Goal: Task Accomplishment & Management: Manage account settings

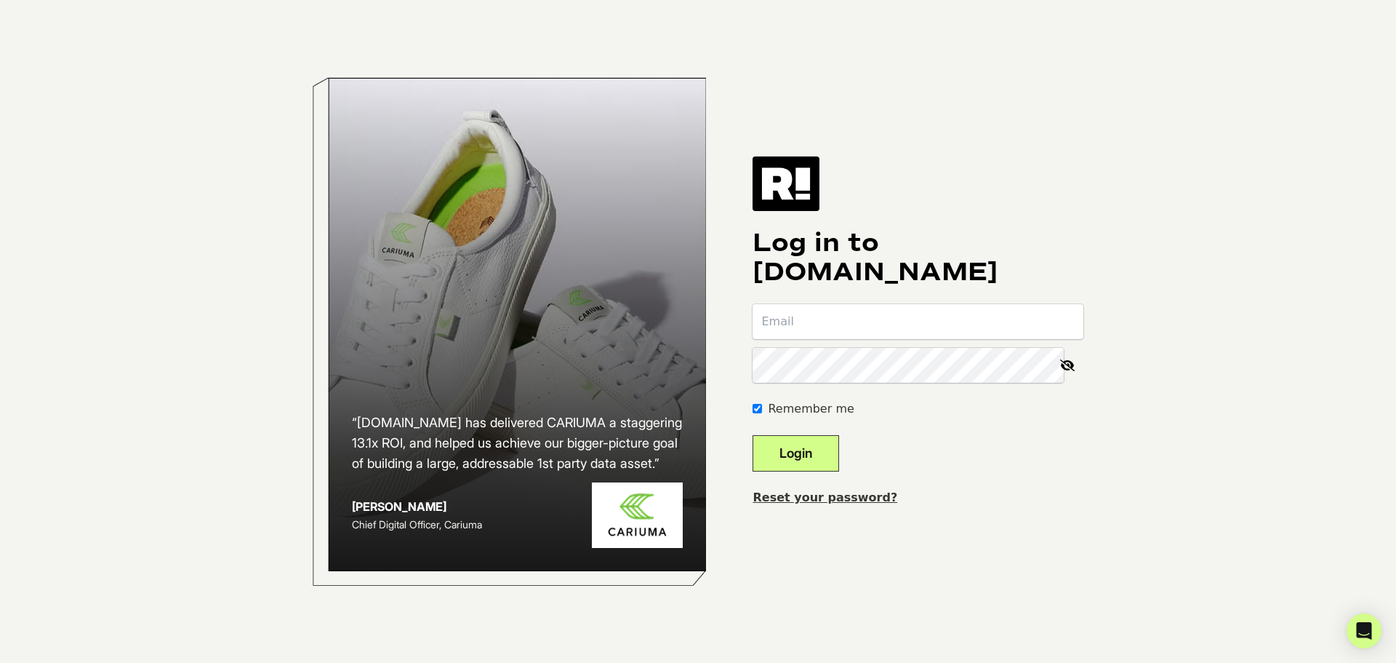
click at [813, 320] on input "email" at bounding box center [918, 321] width 331 height 35
type input "[EMAIL_ADDRESS][DOMAIN_NAME]"
click at [836, 450] on button "Login" at bounding box center [796, 453] width 87 height 36
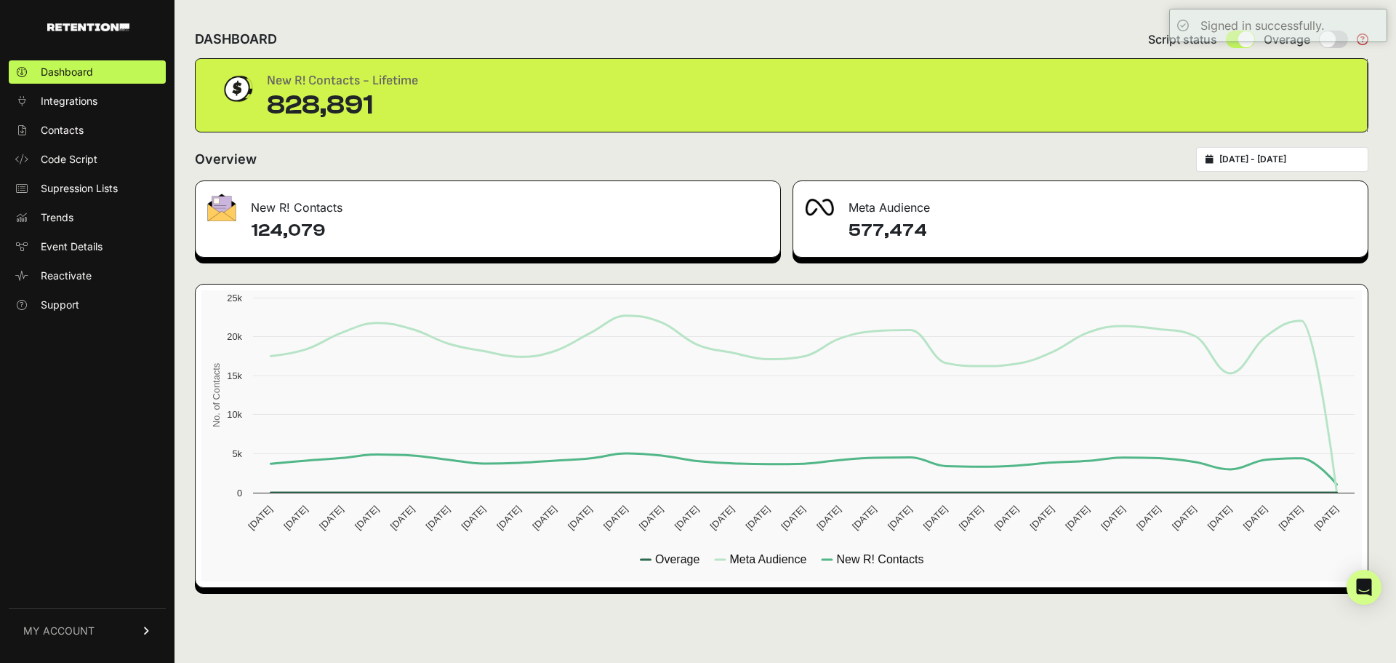
click at [56, 628] on span "MY ACCOUNT" at bounding box center [58, 630] width 71 height 15
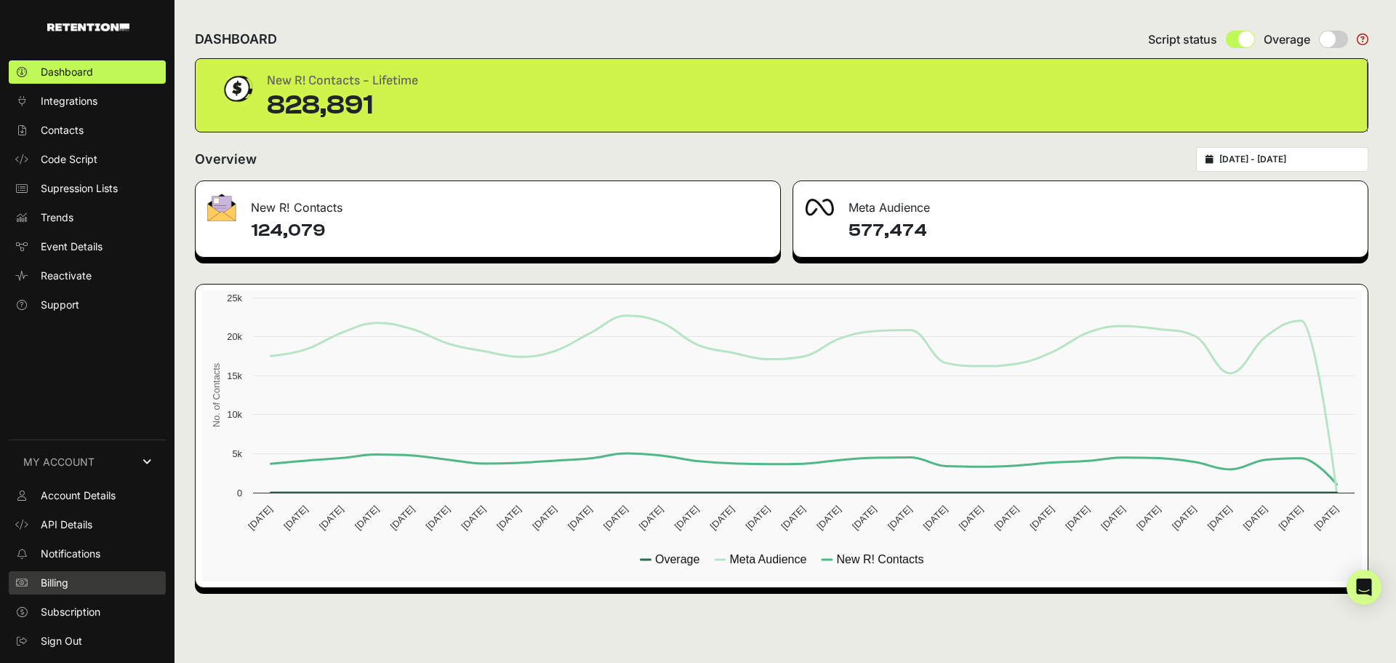
click at [68, 584] on span "Billing" at bounding box center [55, 582] width 28 height 15
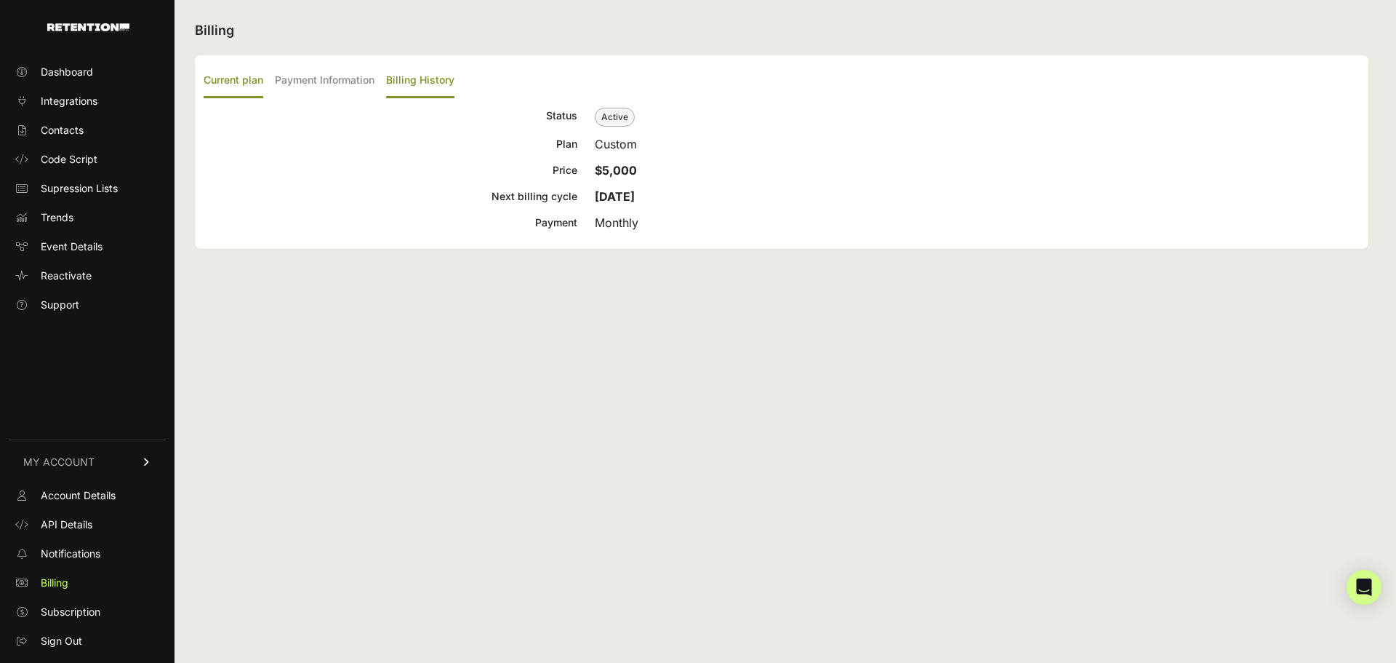
click at [424, 79] on label "Billing History" at bounding box center [420, 81] width 68 height 34
click at [0, 0] on input "Billing History" at bounding box center [0, 0] width 0 height 0
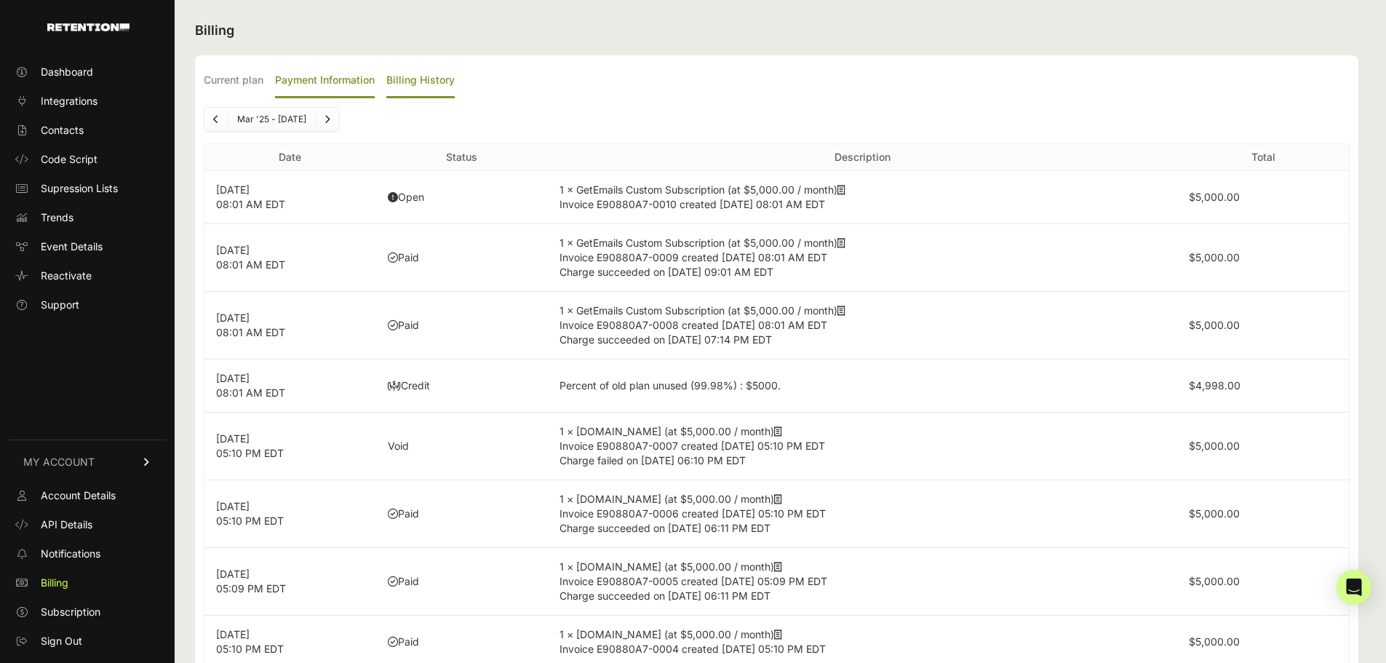
click at [327, 81] on label "Payment Information" at bounding box center [325, 81] width 100 height 34
click at [0, 0] on input "Payment Information" at bounding box center [0, 0] width 0 height 0
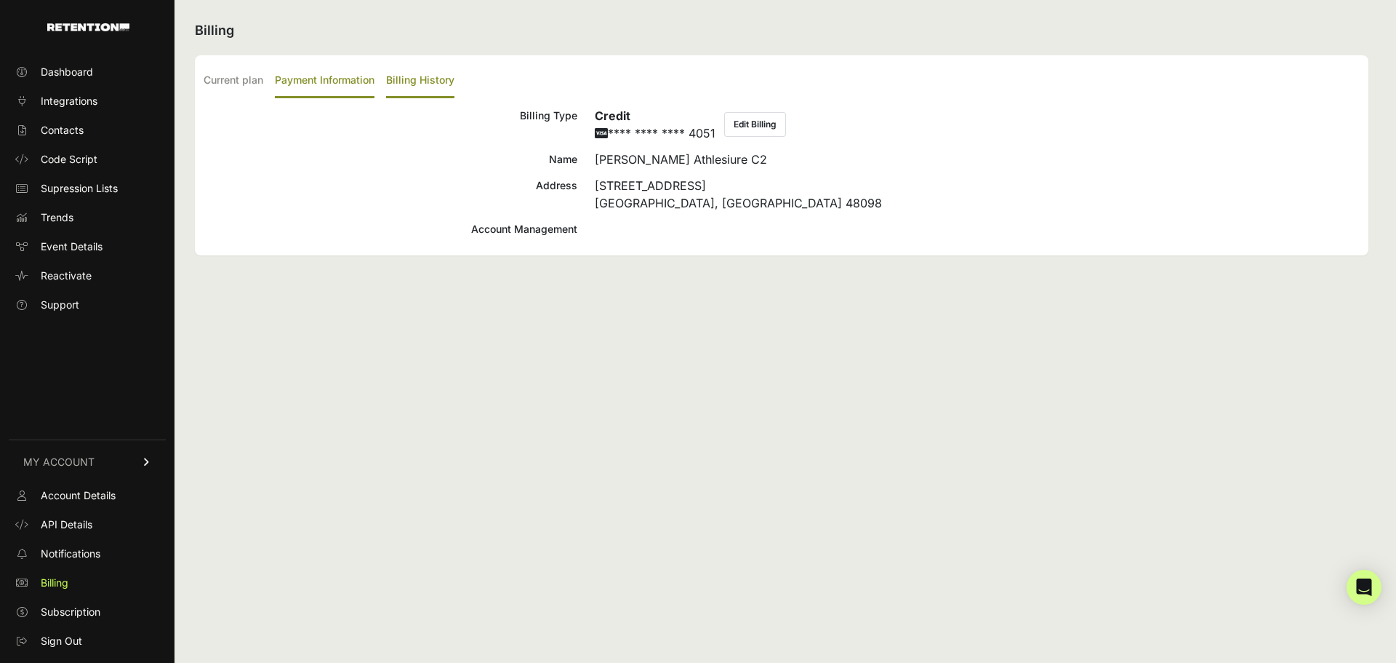
click at [416, 77] on label "Billing History" at bounding box center [420, 81] width 68 height 34
click at [0, 0] on input "Billing History" at bounding box center [0, 0] width 0 height 0
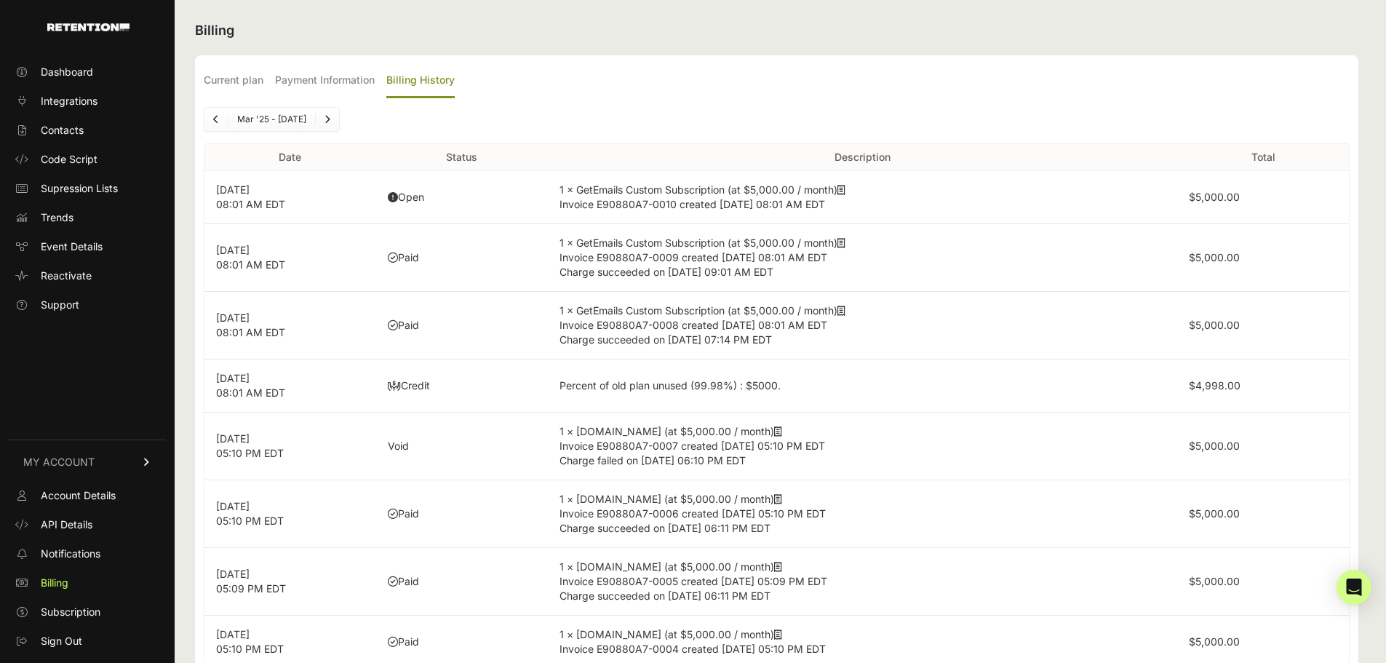
click at [397, 199] on icon at bounding box center [393, 197] width 10 height 10
click at [709, 201] on span "Invoice E90880A7-0010 created [DATE] 08:01 AM EDT" at bounding box center [691, 204] width 265 height 12
click at [302, 83] on label "Payment Information" at bounding box center [325, 81] width 100 height 34
click at [0, 0] on input "Payment Information" at bounding box center [0, 0] width 0 height 0
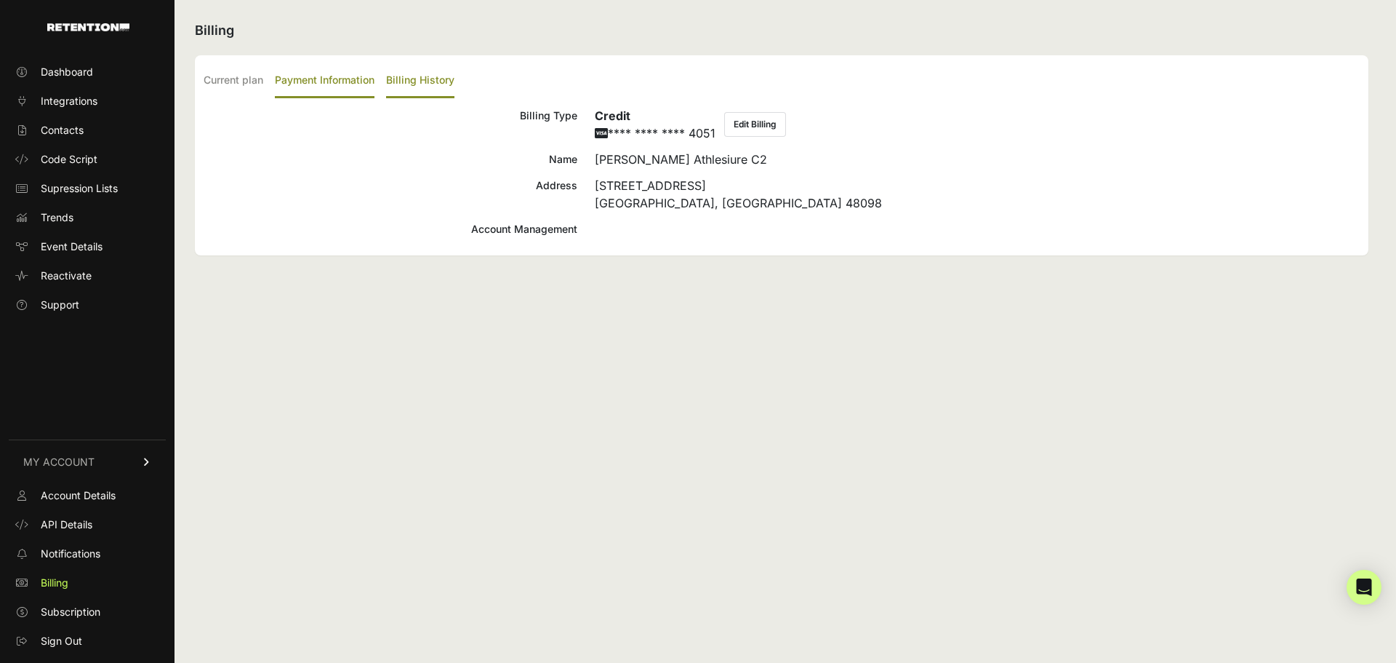
click at [423, 83] on label "Billing History" at bounding box center [420, 81] width 68 height 34
click at [0, 0] on input "Billing History" at bounding box center [0, 0] width 0 height 0
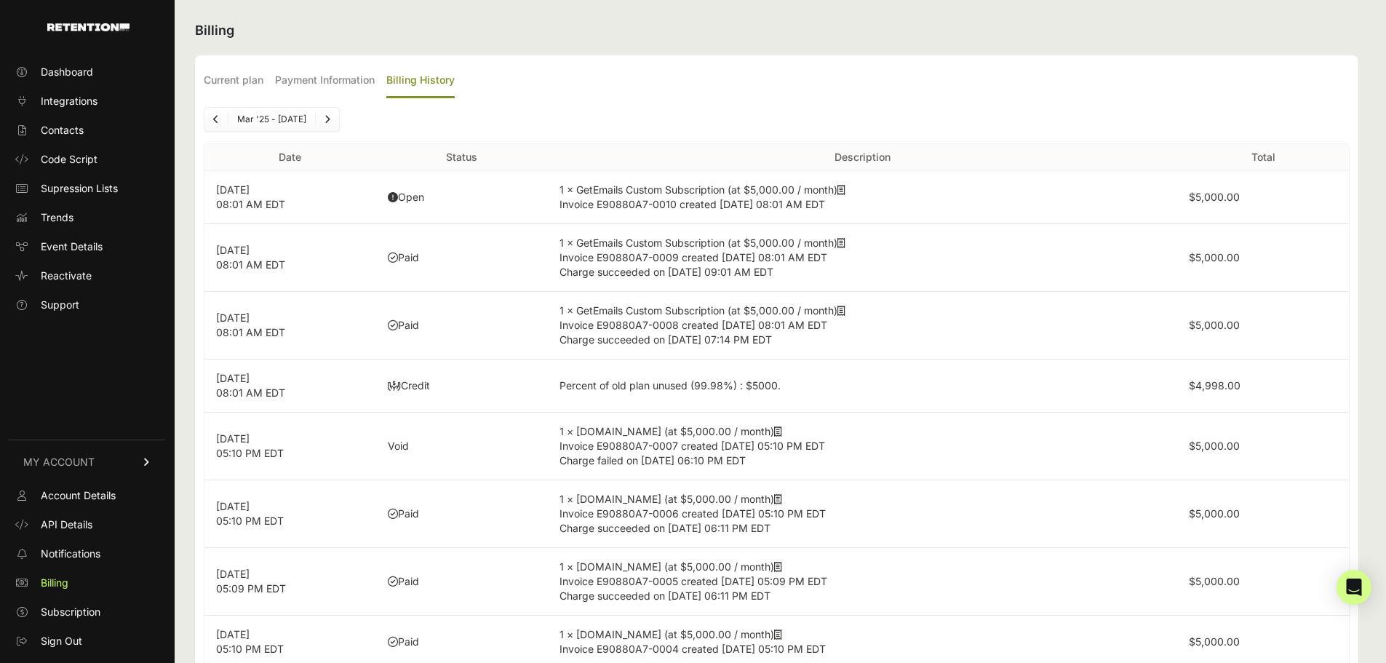
click at [292, 196] on p "Sep 5, 2025 08:01 AM EDT" at bounding box center [290, 197] width 148 height 29
click at [1239, 198] on label "$5,000.00" at bounding box center [1213, 197] width 51 height 12
click at [822, 201] on span "Invoice E90880A7-0010 created Sep 5, 2025 08:01 AM EDT" at bounding box center [691, 204] width 265 height 12
click at [57, 586] on span "Billing" at bounding box center [55, 582] width 28 height 15
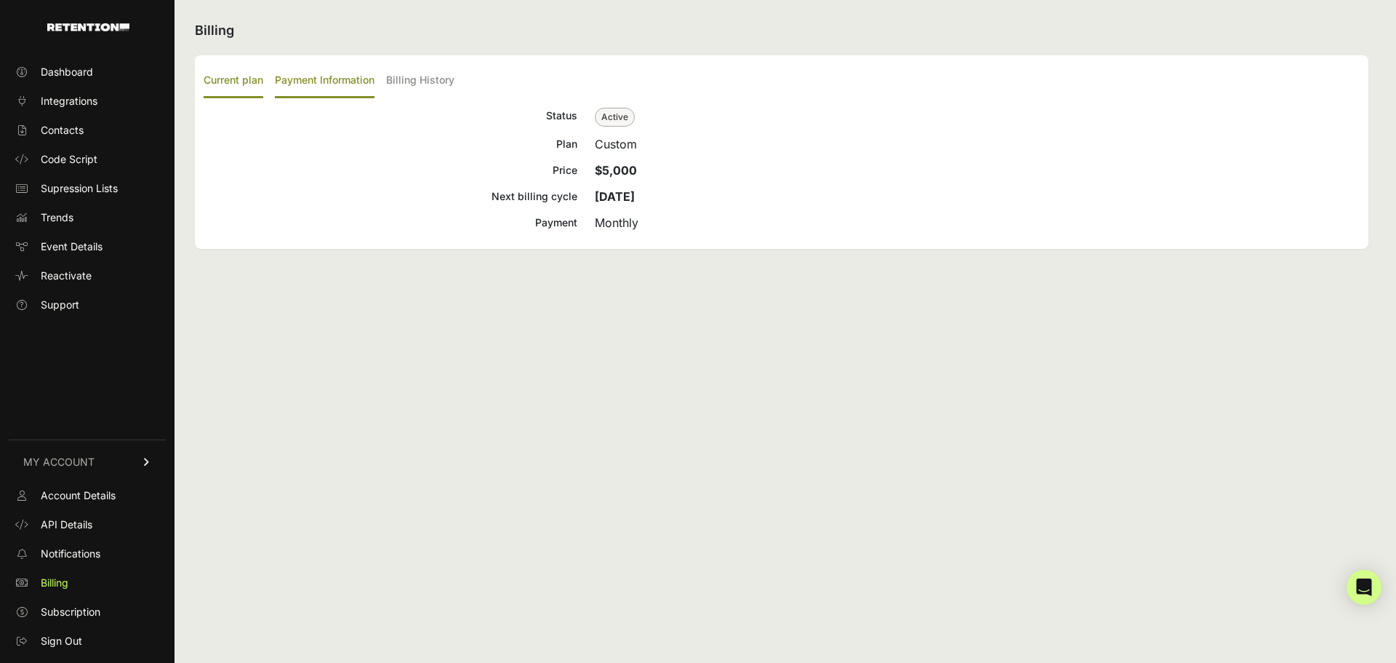
click at [311, 73] on label "Payment Information" at bounding box center [325, 81] width 100 height 34
click at [0, 0] on input "Payment Information" at bounding box center [0, 0] width 0 height 0
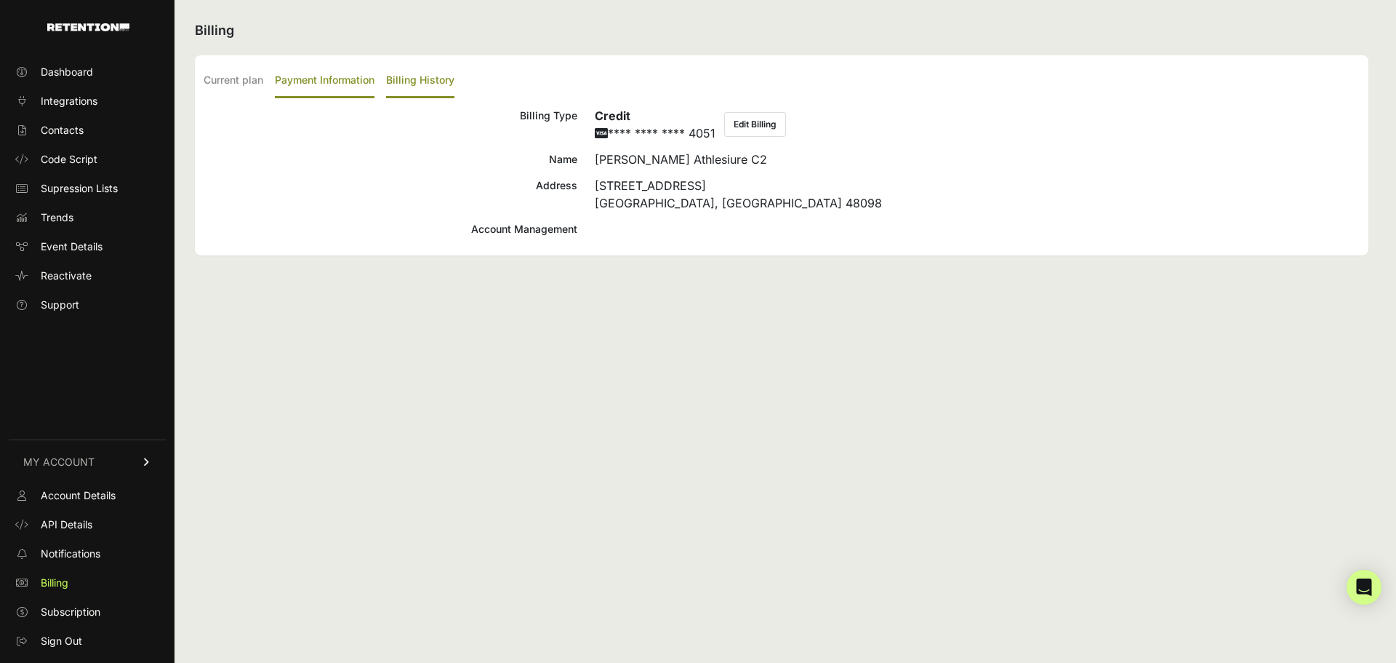
click at [413, 75] on label "Billing History" at bounding box center [420, 81] width 68 height 34
click at [0, 0] on input "Billing History" at bounding box center [0, 0] width 0 height 0
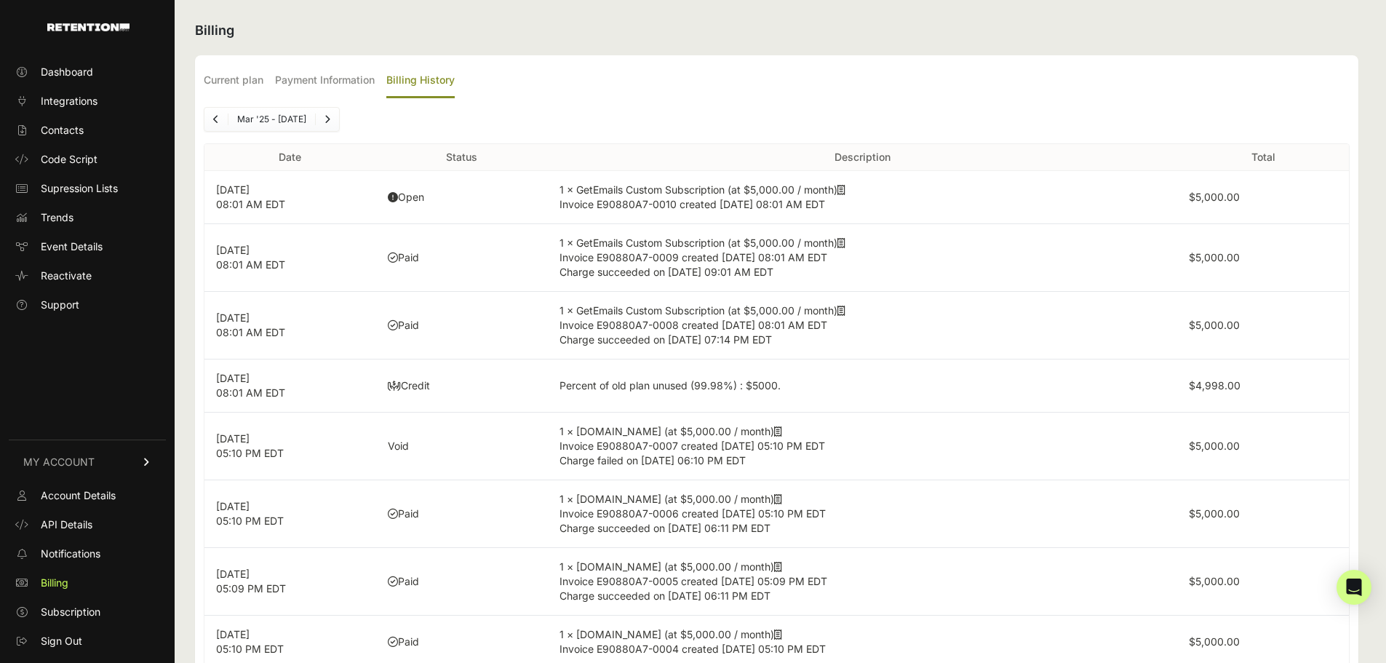
click at [845, 189] on icon at bounding box center [841, 190] width 8 height 10
click at [845, 188] on icon at bounding box center [841, 190] width 8 height 10
click at [53, 579] on span "Billing" at bounding box center [55, 582] width 28 height 15
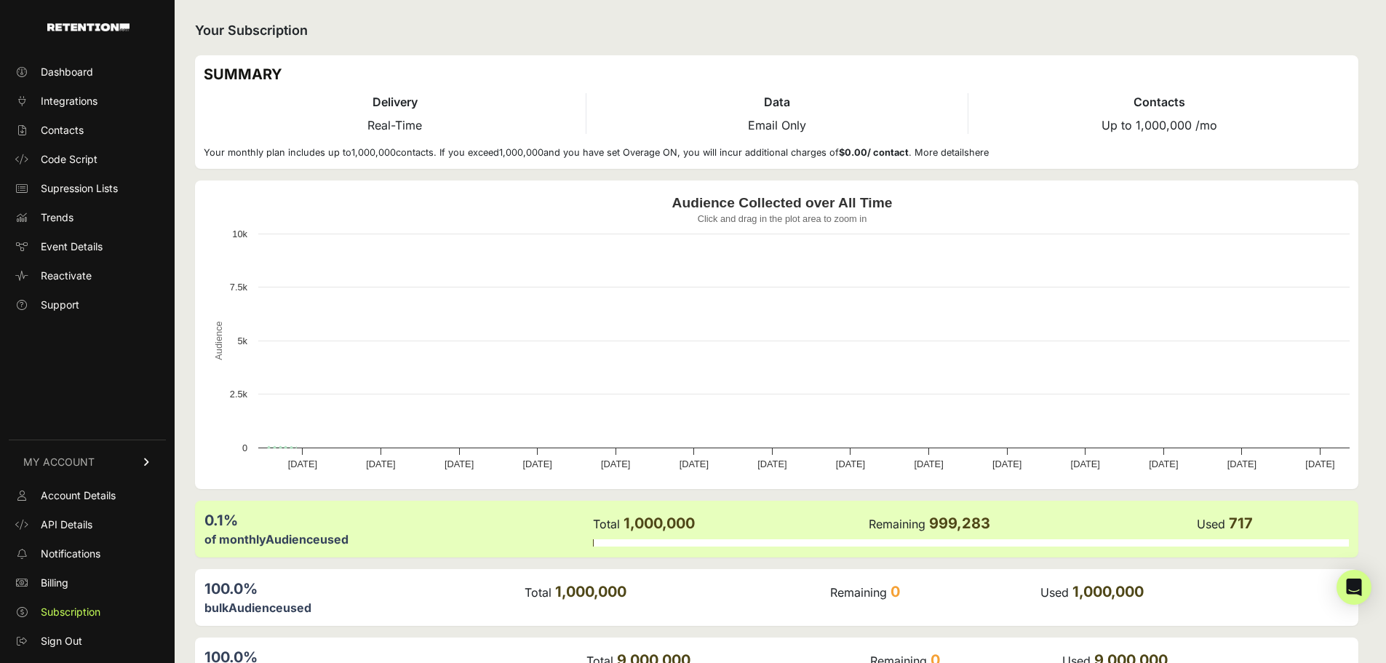
click at [56, 578] on span "Billing" at bounding box center [55, 582] width 28 height 15
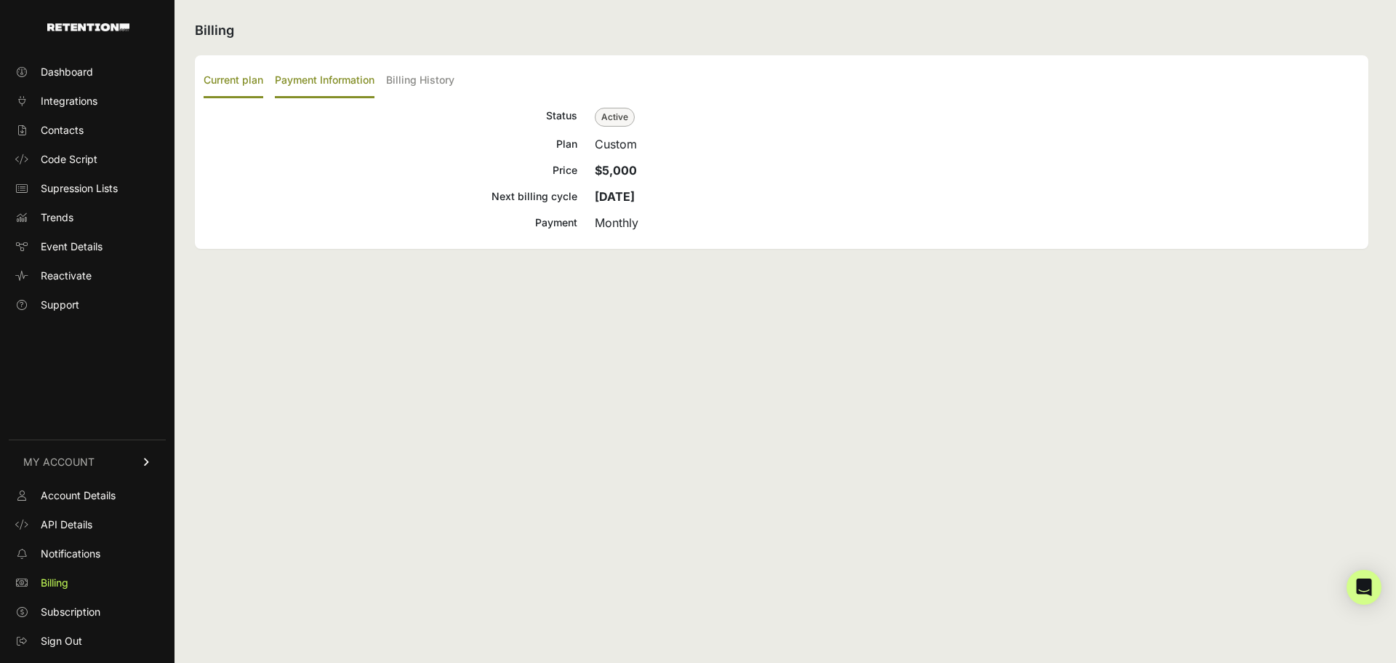
click at [357, 81] on label "Payment Information" at bounding box center [325, 81] width 100 height 34
click at [0, 0] on input "Payment Information" at bounding box center [0, 0] width 0 height 0
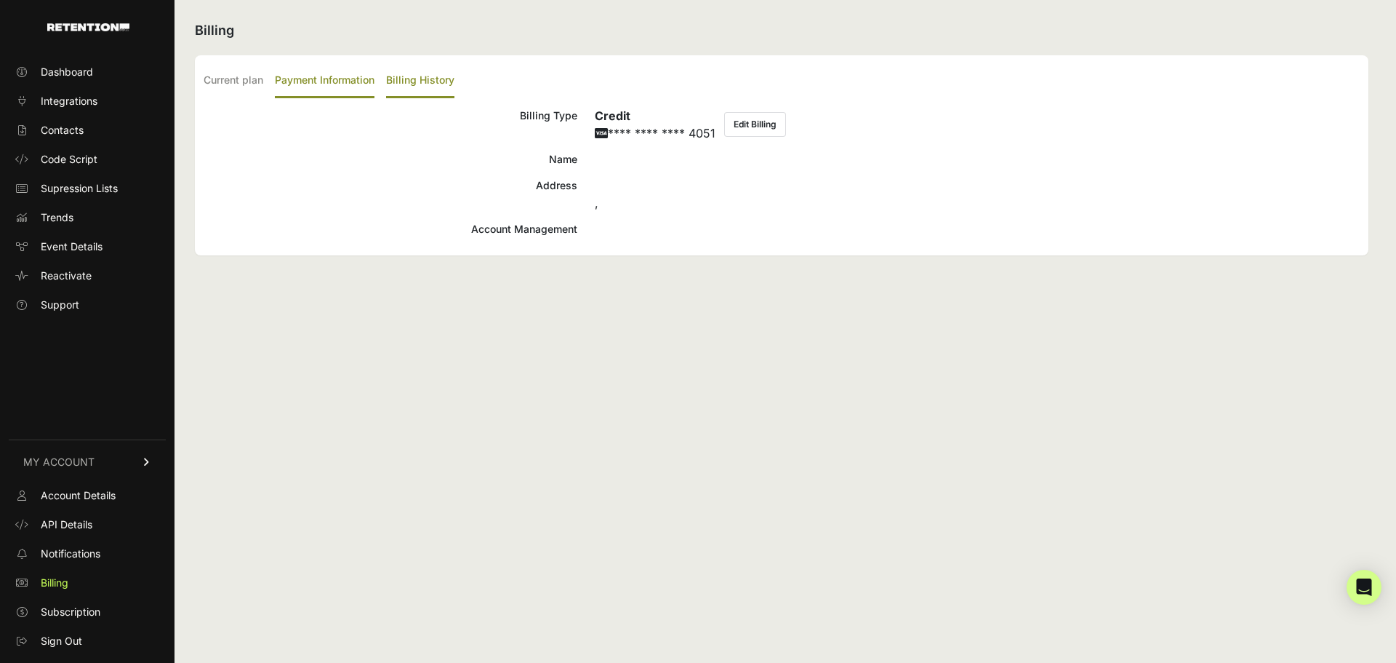
click at [404, 78] on label "Billing History" at bounding box center [420, 81] width 68 height 34
click at [0, 0] on input "Billing History" at bounding box center [0, 0] width 0 height 0
